Goal: Task Accomplishment & Management: Complete application form

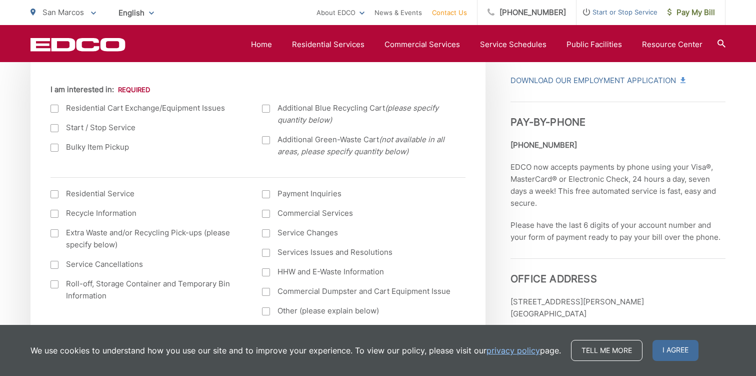
scroll to position [376, 0]
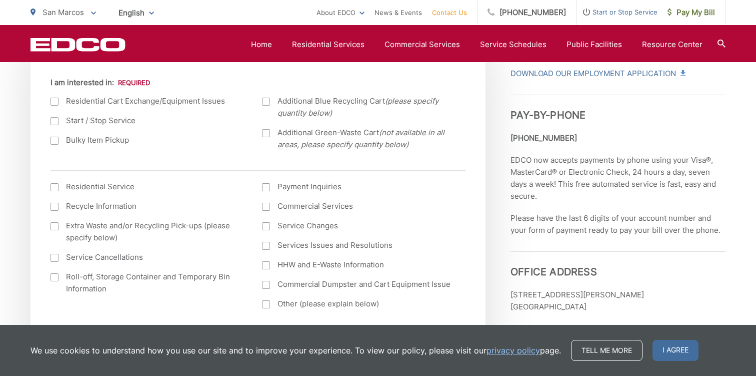
click at [103, 144] on label "Bulky Item Pickup" at bounding box center [147, 140] width 192 height 12
click at [0, 0] on input "Bulky Item Pickup" at bounding box center [0, 0] width 0 height 0
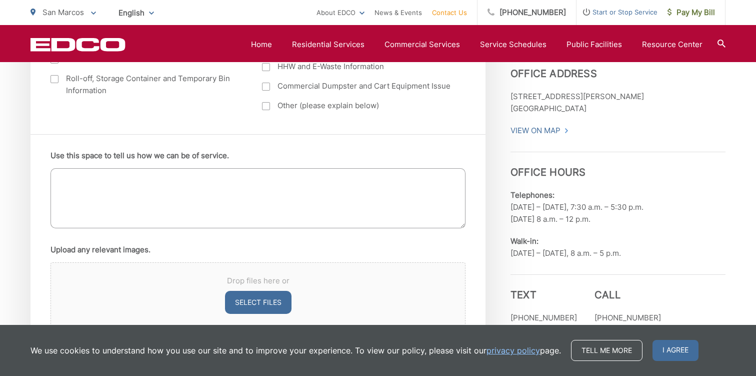
scroll to position [550, 0]
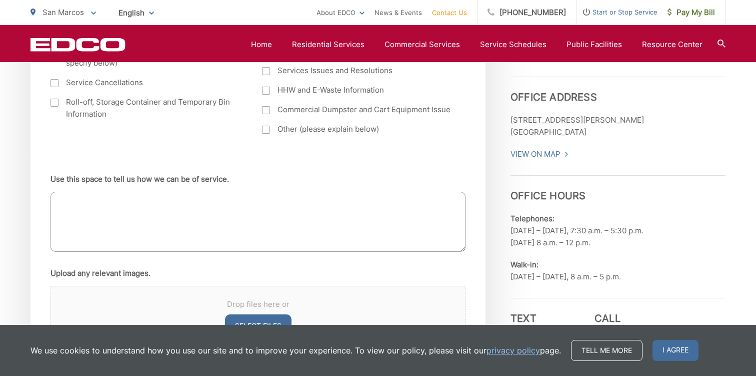
click at [180, 211] on textarea "Use this space to tell us how we can be of service." at bounding box center [258, 222] width 415 height 60
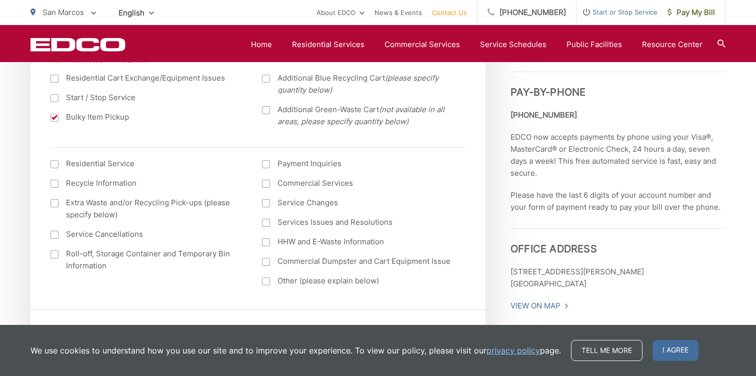
scroll to position [235, 0]
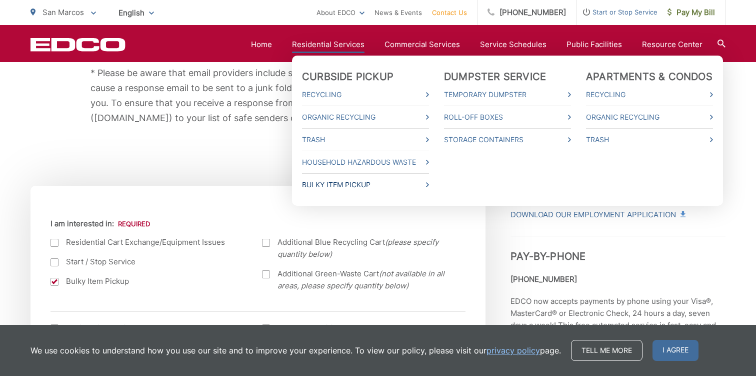
type textarea "Used mattress"
click at [352, 185] on link "Bulky Item Pickup" at bounding box center [365, 185] width 127 height 12
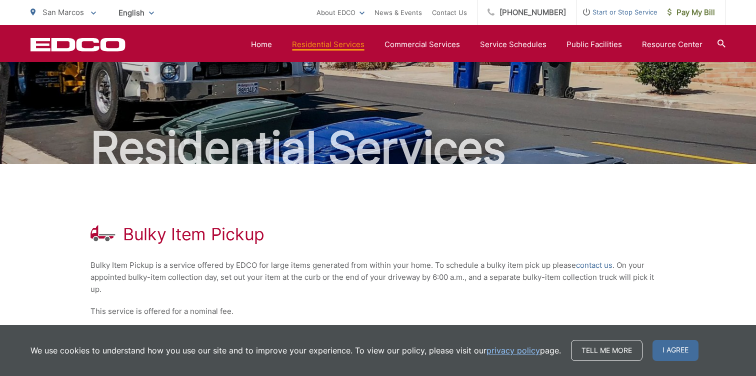
scroll to position [35, 0]
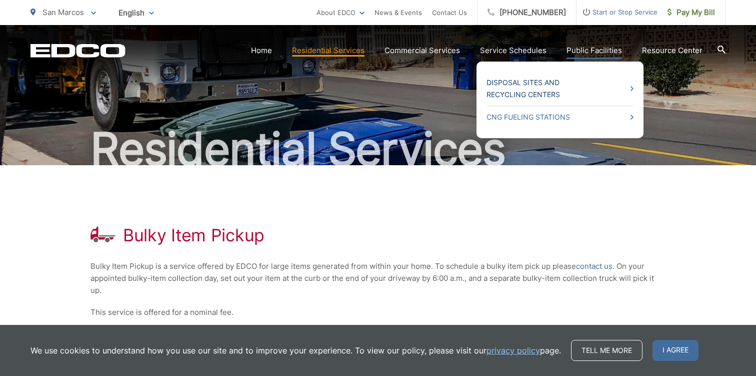
click at [545, 90] on link "Disposal Sites and Recycling Centers" at bounding box center [560, 89] width 147 height 24
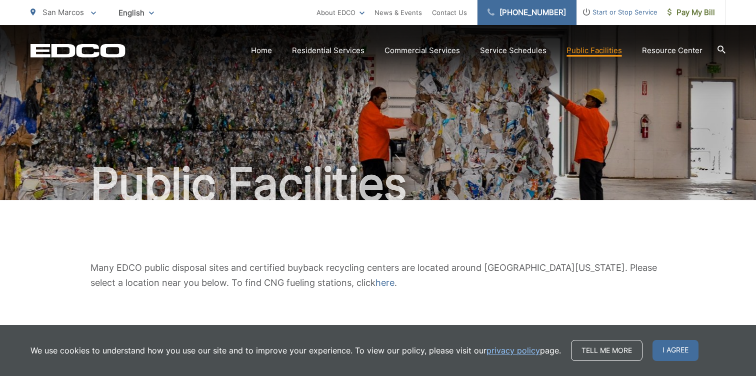
click at [547, 7] on link "[PHONE_NUMBER]" at bounding box center [527, 12] width 99 height 25
click at [463, 14] on link "Contact Us" at bounding box center [449, 13] width 35 height 12
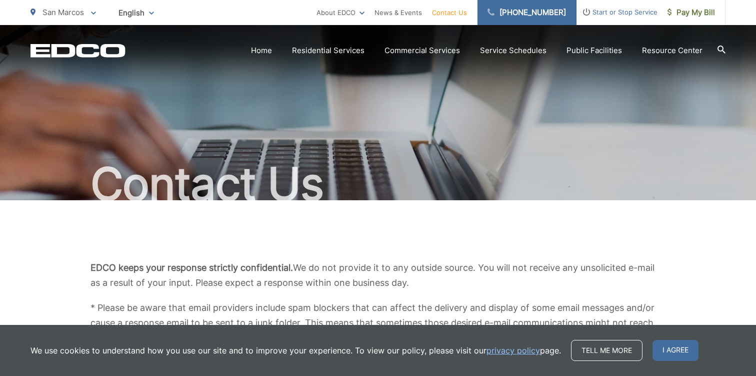
click at [536, 11] on link "[PHONE_NUMBER]" at bounding box center [527, 12] width 99 height 25
click at [536, 15] on link "[PHONE_NUMBER]" at bounding box center [527, 12] width 99 height 25
